Goal: Task Accomplishment & Management: Manage account settings

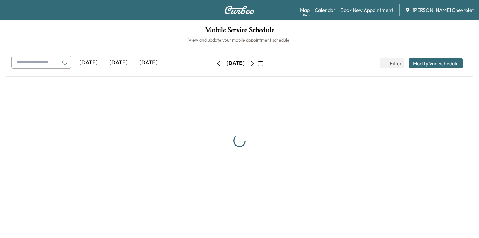
click at [118, 64] on div "[DATE]" at bounding box center [119, 63] width 30 height 14
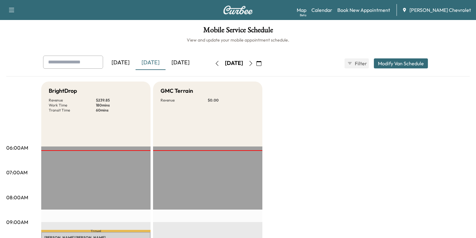
scroll to position [125, 0]
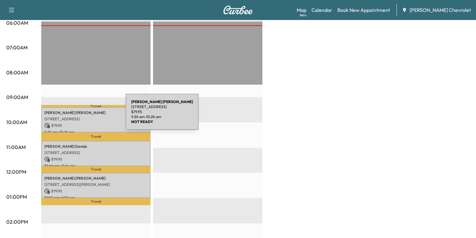
click at [79, 116] on p "[STREET_ADDRESS]" at bounding box center [95, 118] width 103 height 5
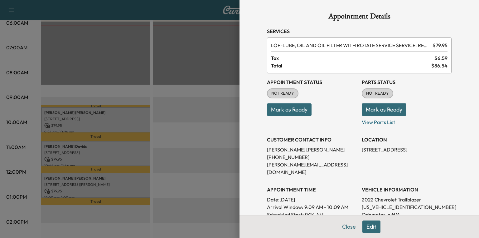
click at [356, 121] on div "Appointment Status NOT READY Mark as Ready Parts Status NOT READY Mark as Ready…" at bounding box center [359, 178] width 185 height 210
click at [362, 121] on p "View Parts List" at bounding box center [407, 121] width 90 height 10
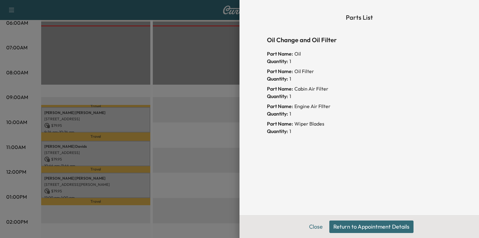
click at [365, 226] on button "Return to Appointment Details" at bounding box center [372, 226] width 84 height 12
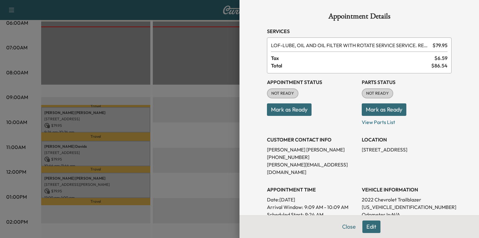
click at [381, 111] on button "Mark as Ready" at bounding box center [384, 109] width 45 height 12
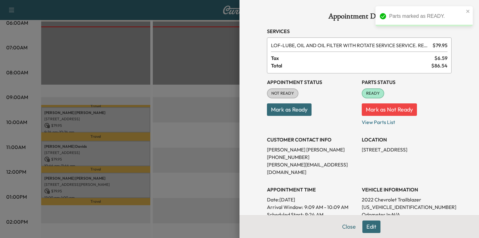
click at [78, 150] on div at bounding box center [239, 119] width 479 height 238
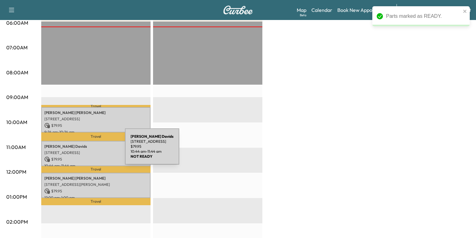
click at [78, 150] on p "[STREET_ADDRESS]" at bounding box center [95, 152] width 103 height 5
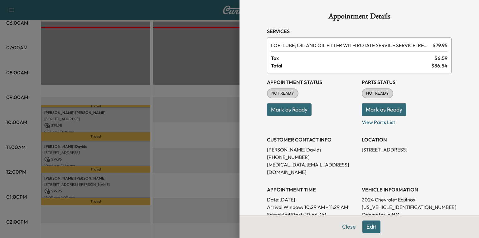
click at [70, 187] on div at bounding box center [239, 119] width 479 height 238
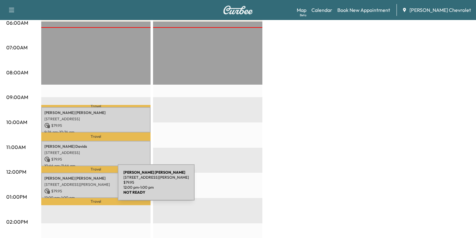
click at [71, 186] on div "[PERSON_NAME] [STREET_ADDRESS][PERSON_NAME] $ 79.95 12:00 pm - 1:00 pm" at bounding box center [95, 185] width 109 height 25
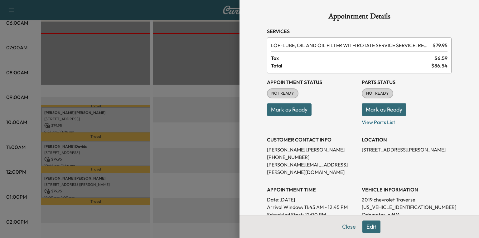
click at [377, 111] on button "Mark as Ready" at bounding box center [384, 109] width 45 height 12
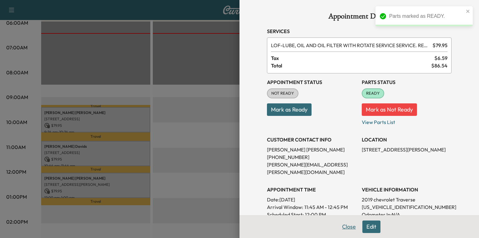
click at [348, 226] on button "Close" at bounding box center [349, 226] width 22 height 12
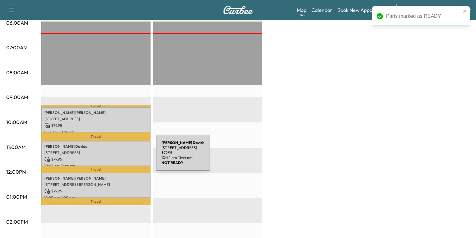
click at [109, 156] on p "$ 79.95" at bounding box center [95, 159] width 103 height 6
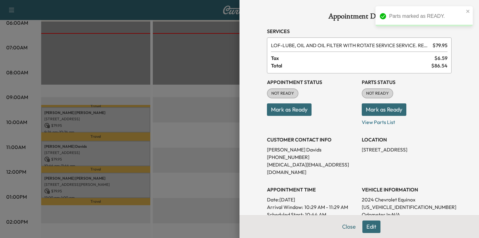
click at [376, 106] on button "Mark as Ready" at bounding box center [384, 109] width 45 height 12
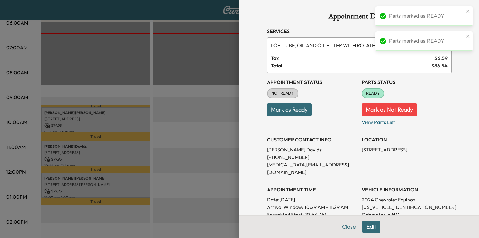
click at [99, 117] on div at bounding box center [239, 119] width 479 height 238
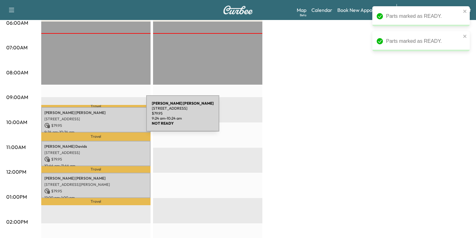
click at [99, 117] on p "[STREET_ADDRESS]" at bounding box center [95, 118] width 103 height 5
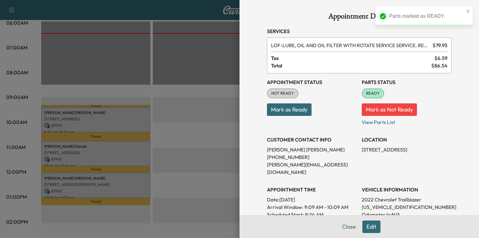
click at [137, 41] on div at bounding box center [239, 119] width 479 height 238
